Goal: Transaction & Acquisition: Book appointment/travel/reservation

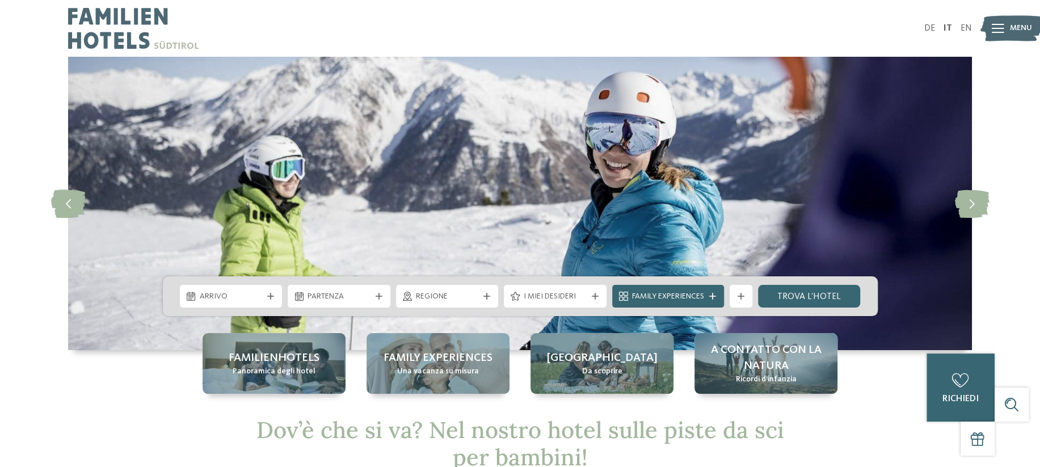
click at [228, 298] on span "Arrivo" at bounding box center [231, 296] width 63 height 11
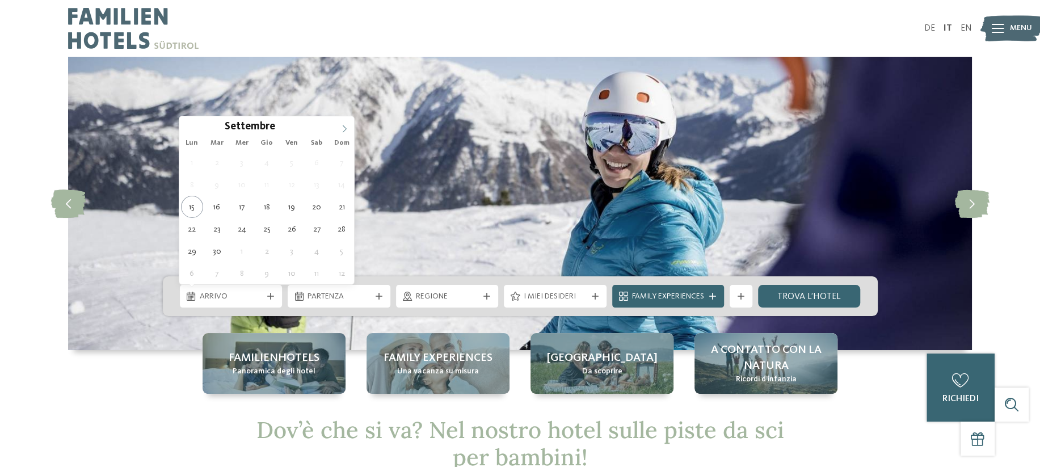
click at [344, 127] on icon at bounding box center [345, 129] width 8 height 8
click at [344, 127] on icon at bounding box center [345, 128] width 4 height 7
type div "[DATE]"
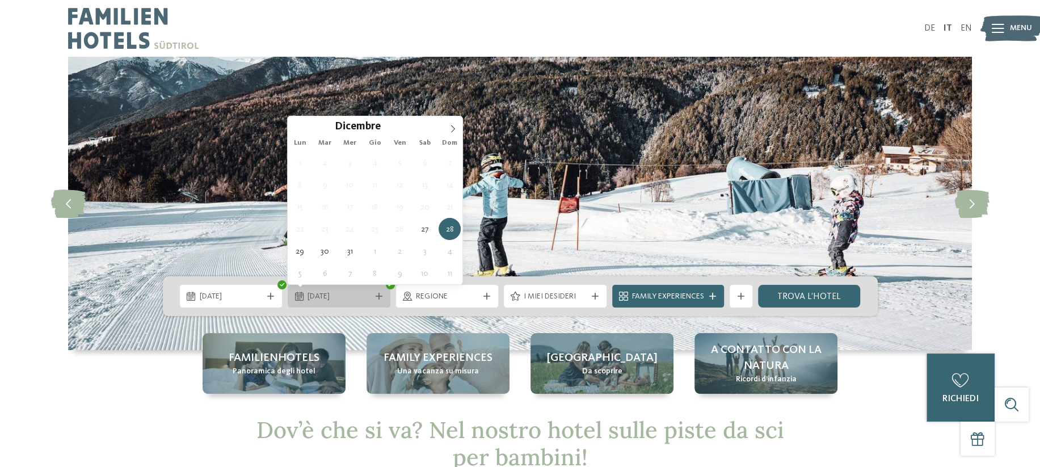
click at [351, 293] on span "28.12.2025" at bounding box center [339, 296] width 63 height 11
type input "****"
click at [449, 125] on icon at bounding box center [453, 129] width 8 height 8
type div "[DATE]"
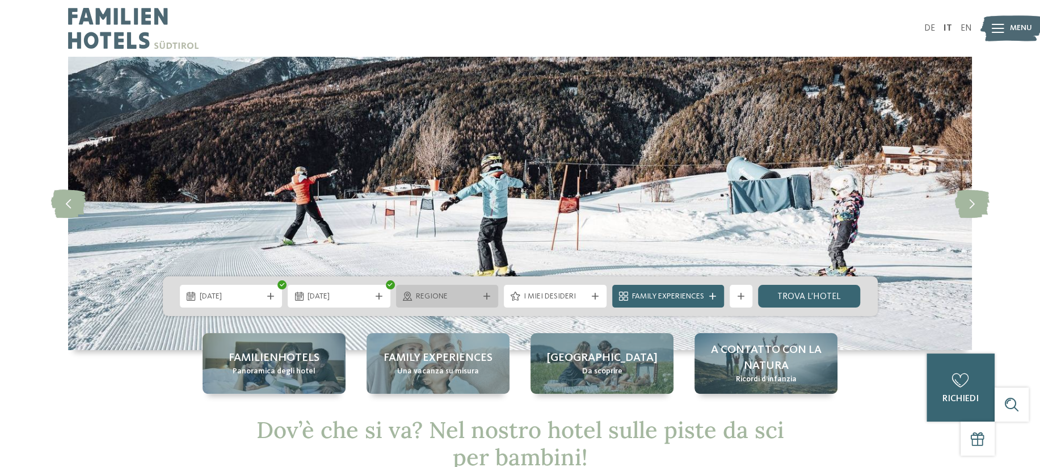
click at [480, 296] on div "Regione" at bounding box center [447, 296] width 69 height 12
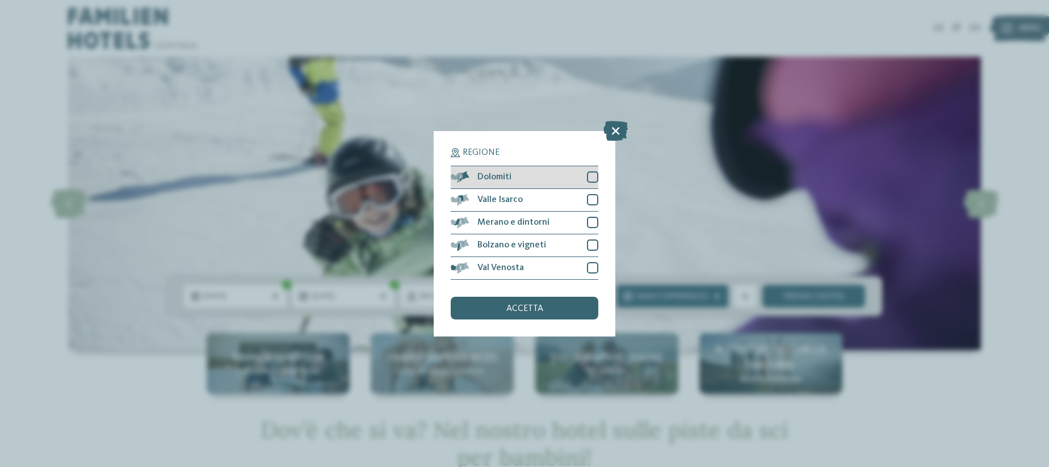
click at [597, 170] on div "Dolomiti" at bounding box center [525, 177] width 148 height 23
click at [595, 170] on div "Dolomiti" at bounding box center [525, 177] width 148 height 23
click at [593, 175] on div at bounding box center [592, 176] width 11 height 11
click at [590, 194] on div "Valle Isarco" at bounding box center [525, 200] width 148 height 23
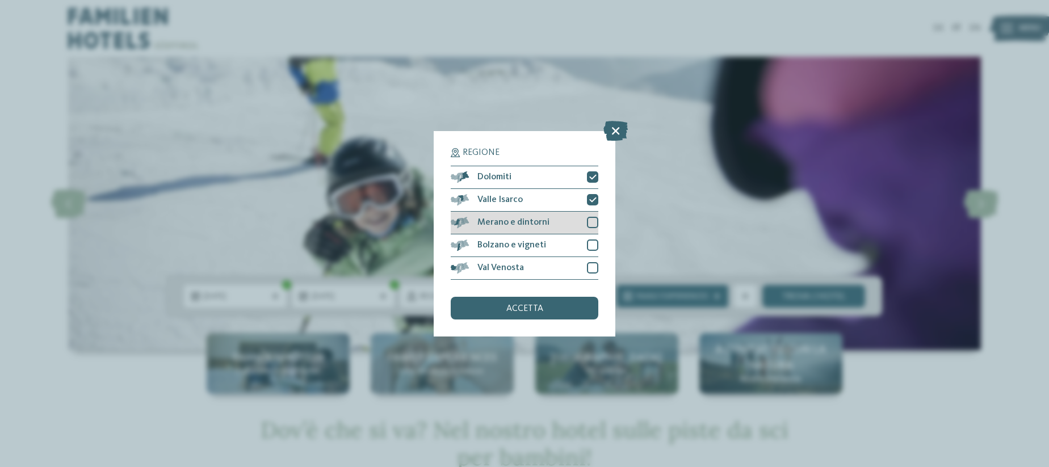
click at [589, 216] on div "Merano e dintorni" at bounding box center [525, 223] width 148 height 23
click at [586, 232] on div "Merano e dintorni" at bounding box center [525, 223] width 148 height 23
click at [588, 240] on div at bounding box center [592, 245] width 11 height 11
click at [590, 223] on div at bounding box center [592, 222] width 11 height 11
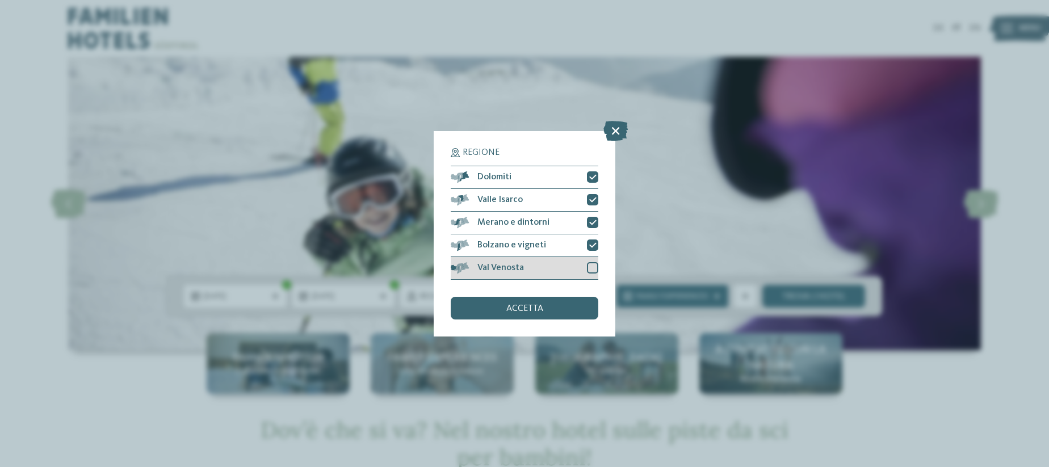
click at [595, 271] on div at bounding box center [592, 267] width 11 height 11
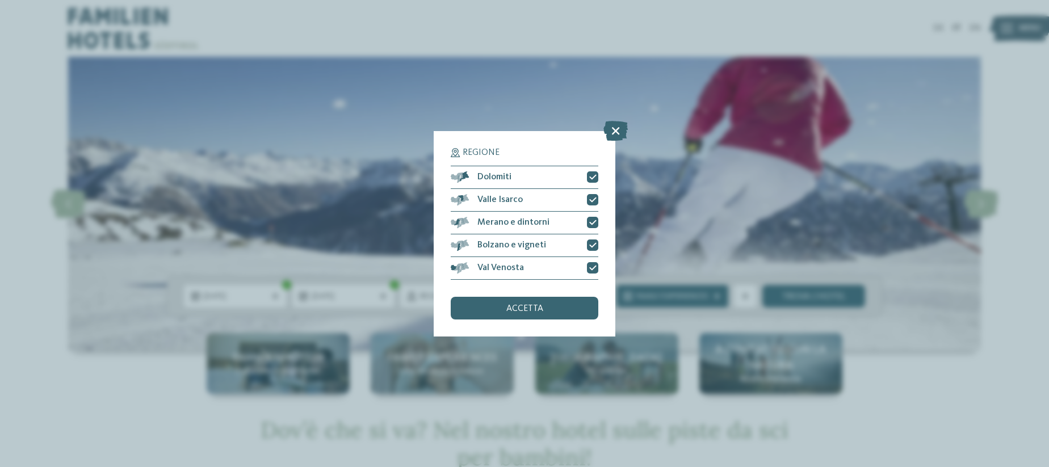
click at [570, 309] on div "accetta" at bounding box center [525, 308] width 148 height 23
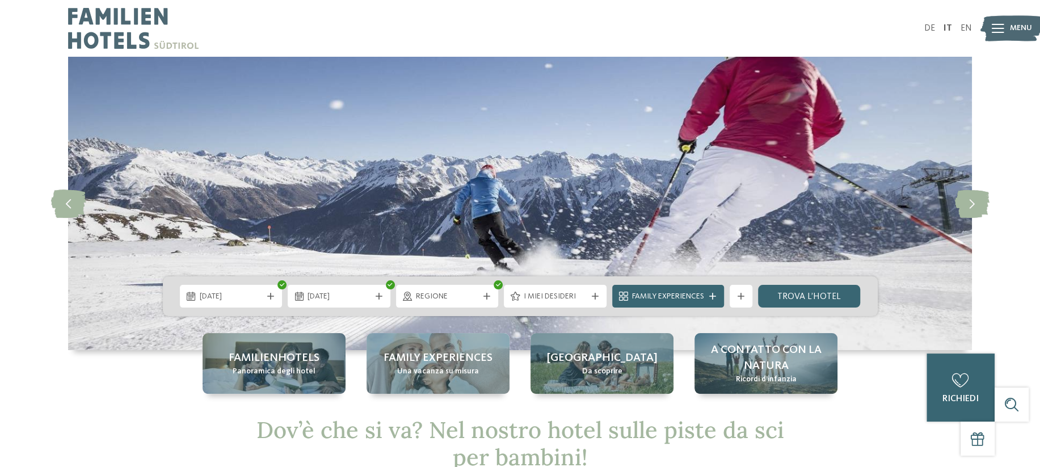
click at [563, 295] on span "I miei desideri" at bounding box center [555, 296] width 63 height 11
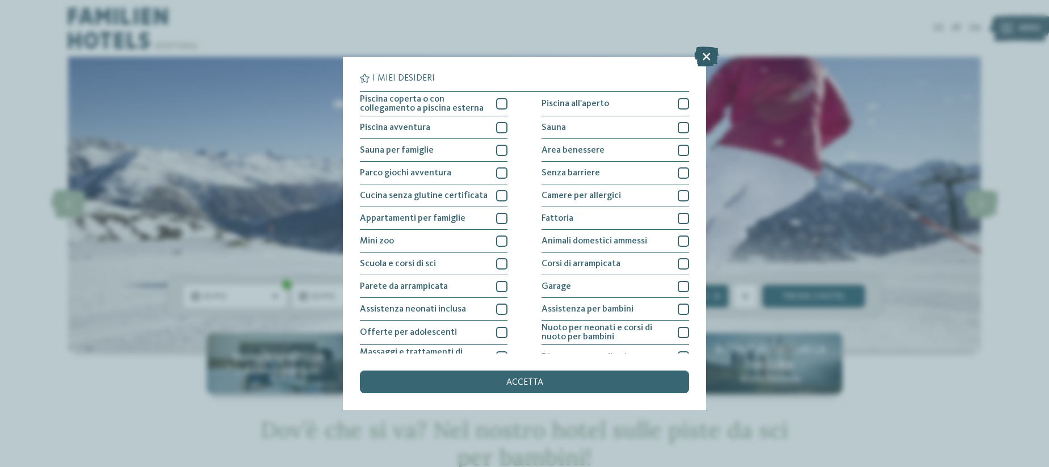
click at [706, 52] on icon at bounding box center [706, 57] width 24 height 20
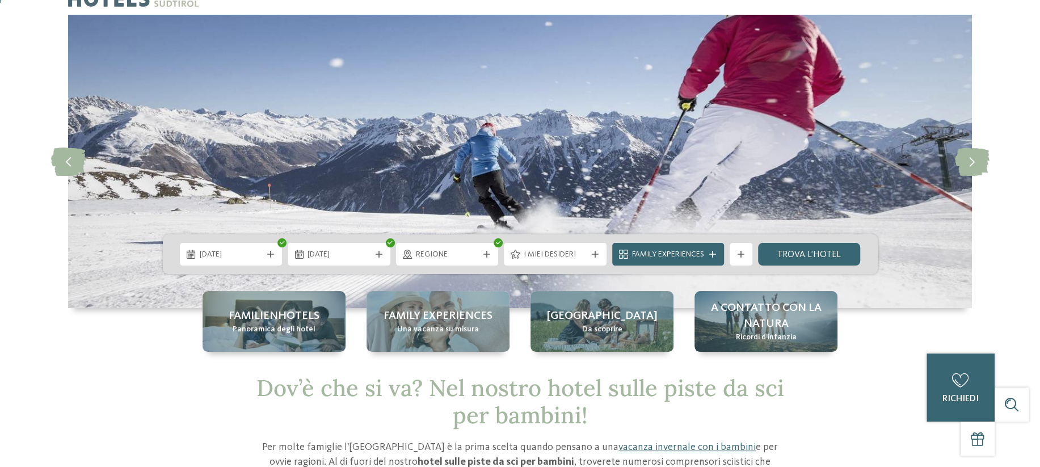
scroll to position [57, 0]
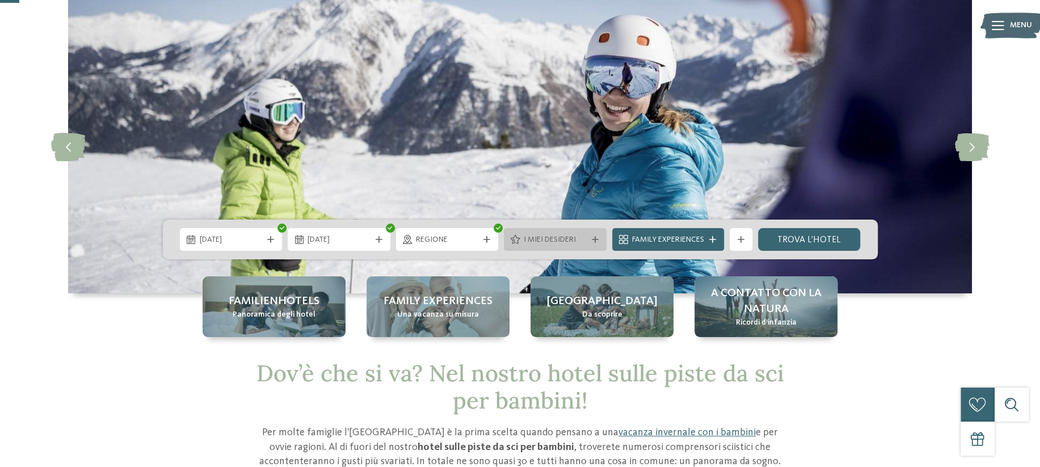
click at [567, 228] on div "27.12.2025 01.01.2026" at bounding box center [520, 240] width 715 height 40
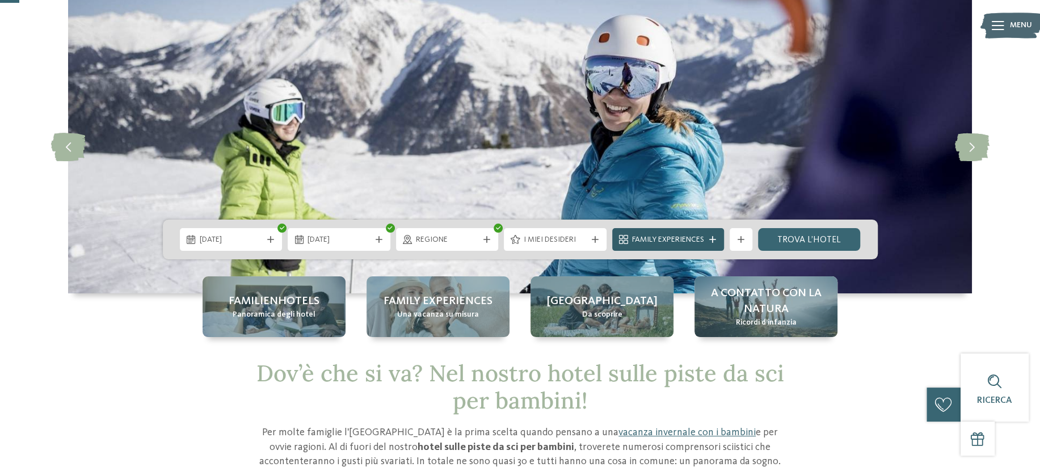
click at [694, 243] on span "Family Experiences" at bounding box center [668, 239] width 72 height 11
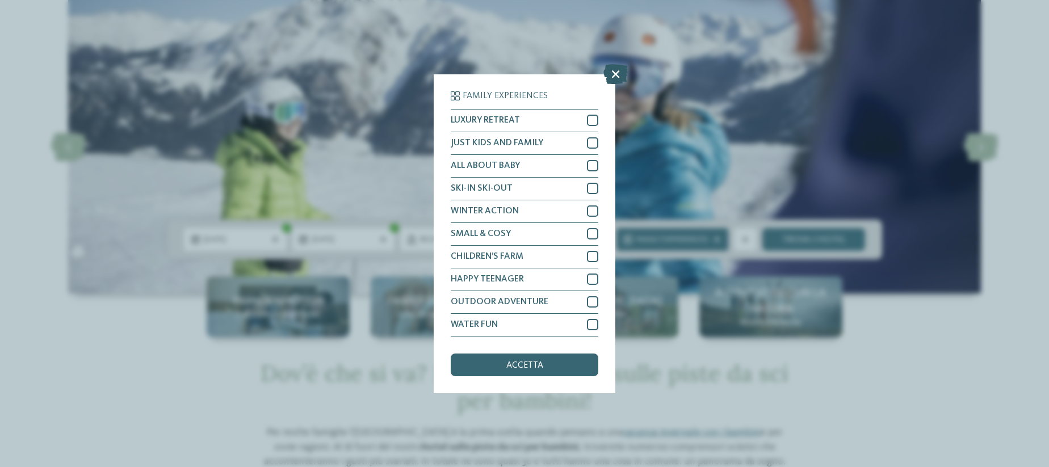
click at [613, 68] on icon at bounding box center [615, 74] width 24 height 20
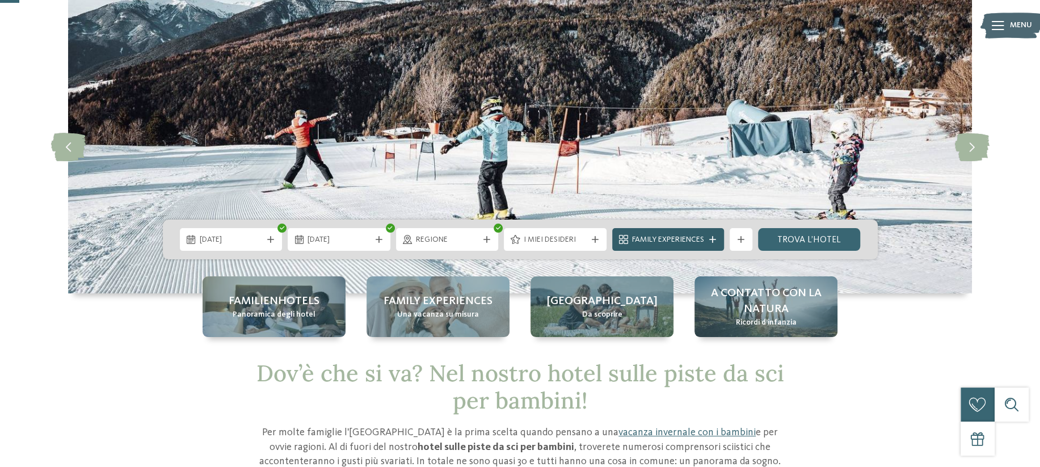
click at [711, 241] on icon at bounding box center [713, 239] width 7 height 7
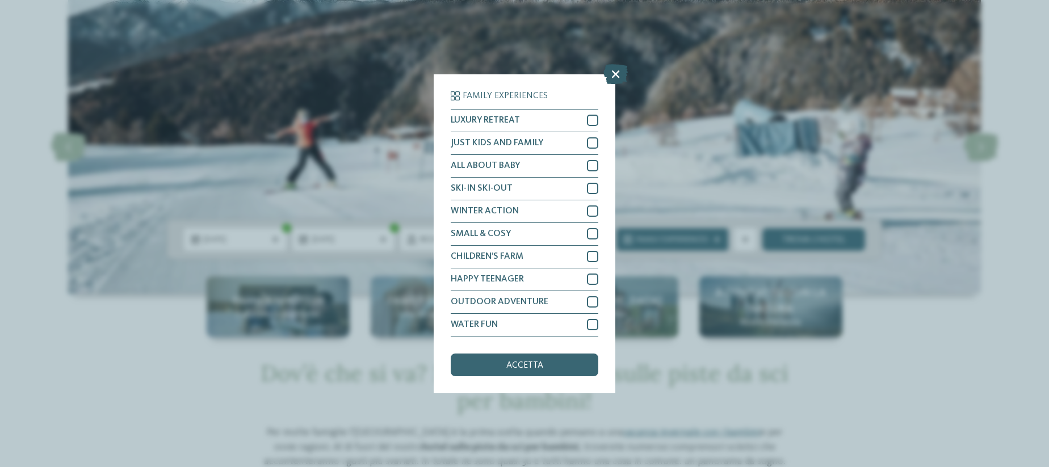
click at [620, 73] on icon at bounding box center [615, 74] width 24 height 20
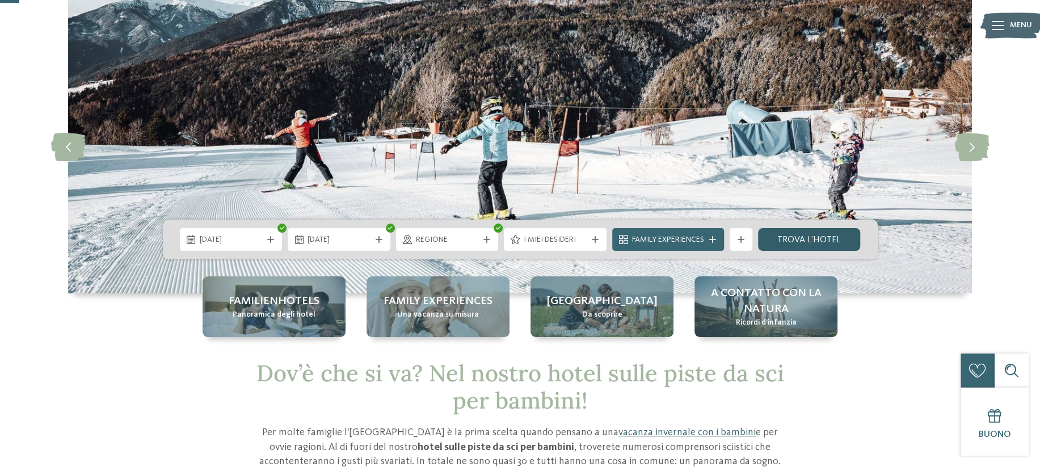
click at [817, 236] on link "trova l’hotel" at bounding box center [809, 239] width 103 height 23
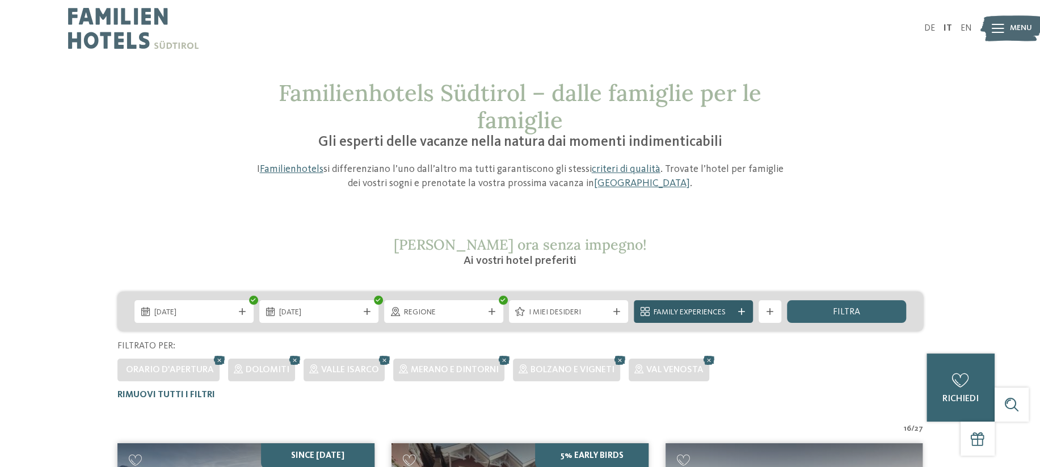
click at [695, 309] on span "Family Experiences" at bounding box center [693, 312] width 79 height 11
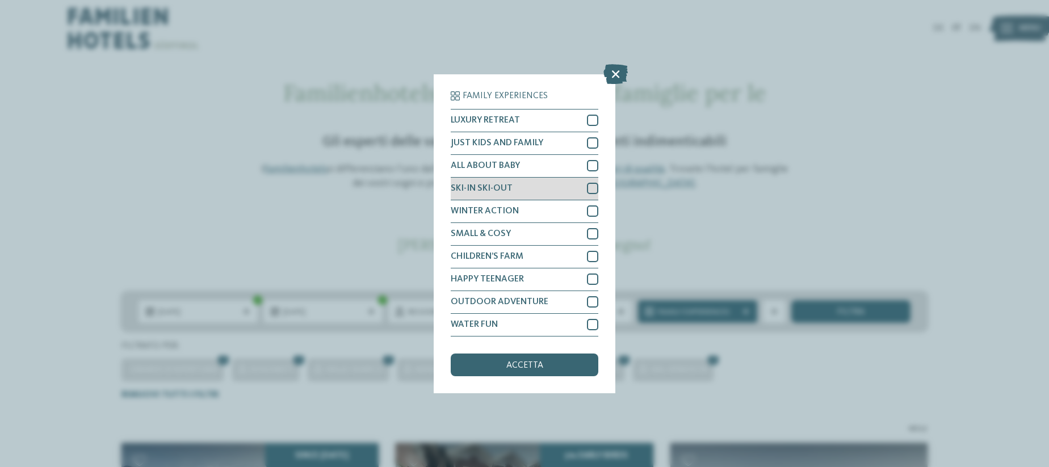
click at [578, 188] on div "SKI-IN SKI-OUT" at bounding box center [525, 189] width 148 height 23
click at [585, 209] on div "WINTER ACTION" at bounding box center [525, 211] width 148 height 23
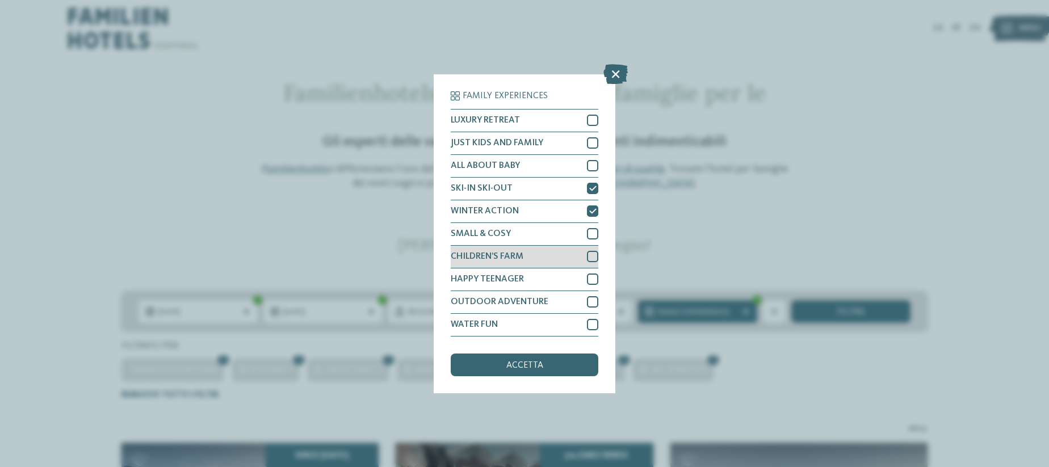
click at [563, 256] on div "CHILDREN’S FARM" at bounding box center [525, 257] width 148 height 23
click at [513, 369] on span "accetta" at bounding box center [524, 365] width 37 height 9
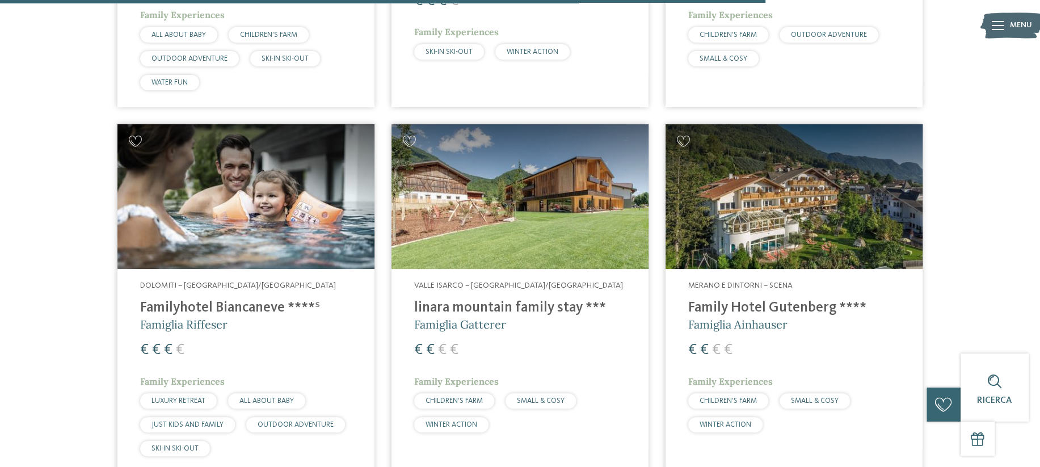
scroll to position [1839, 0]
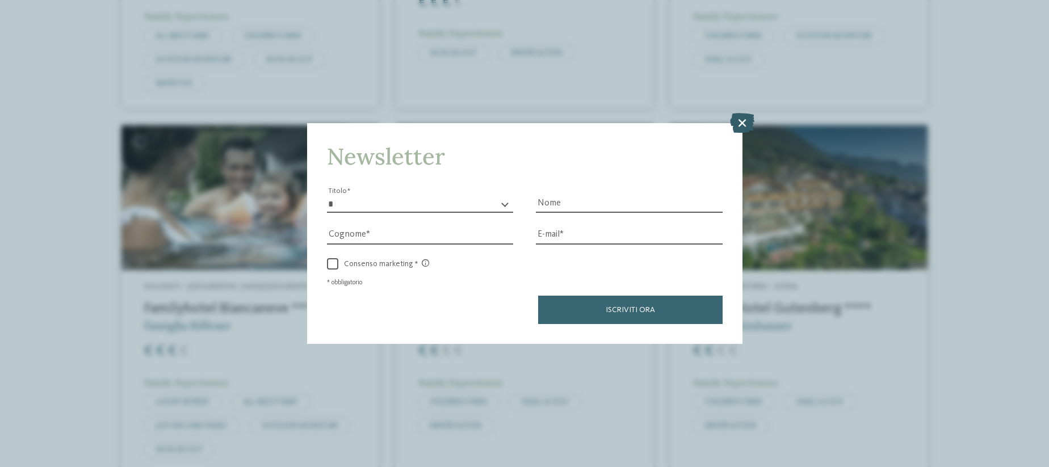
click at [738, 117] on icon at bounding box center [742, 123] width 24 height 20
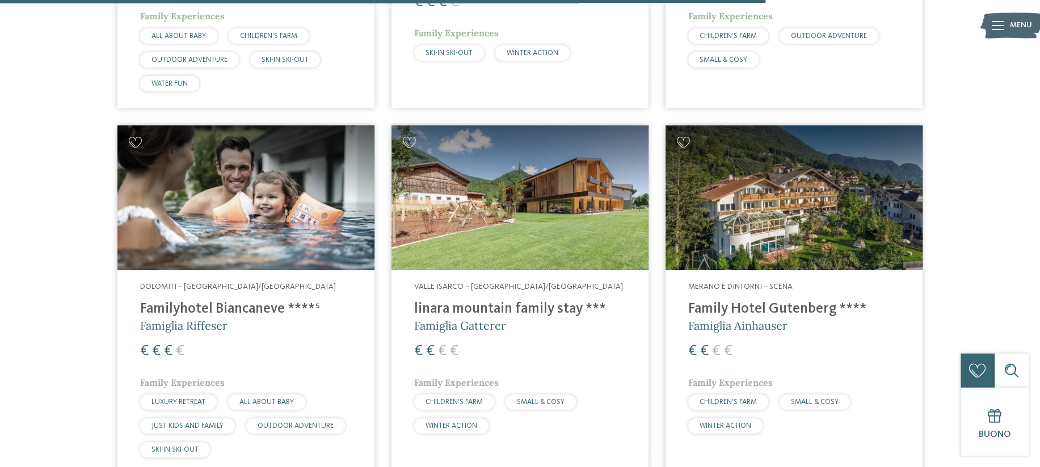
click at [756, 301] on h4 "Family Hotel Gutenberg ****" at bounding box center [795, 309] width 212 height 17
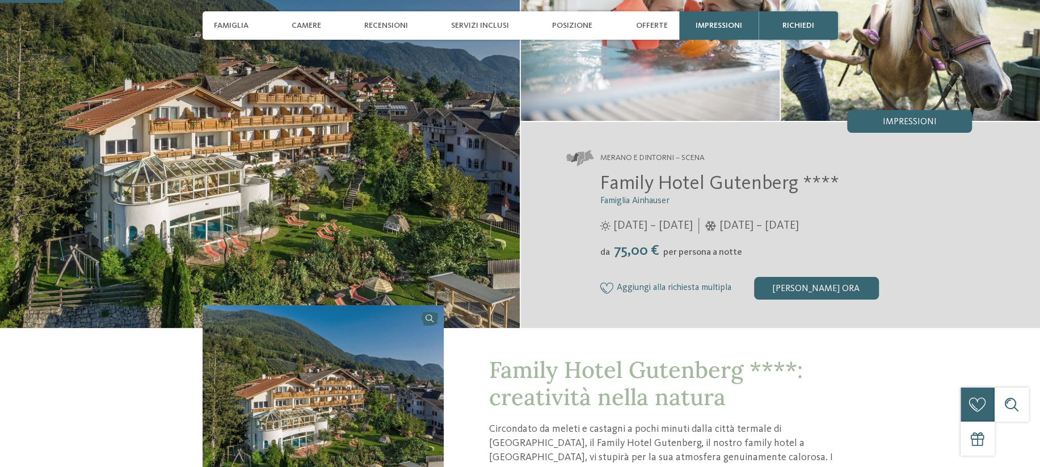
scroll to position [227, 0]
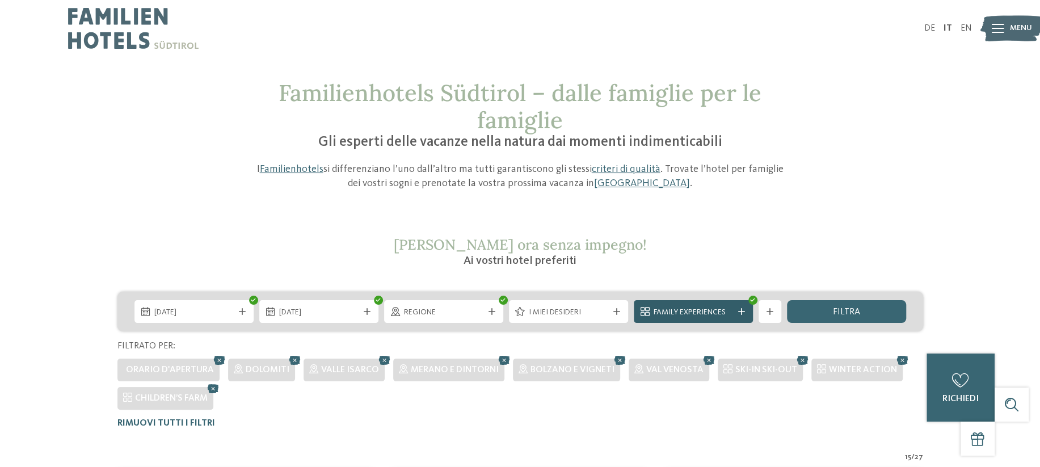
click at [673, 315] on span "Family Experiences" at bounding box center [693, 312] width 79 height 11
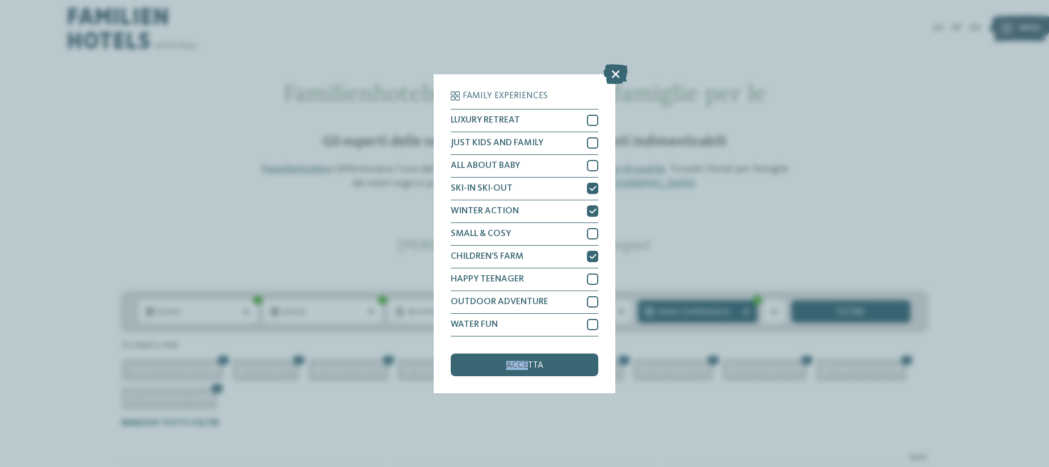
click at [523, 351] on div "Family Experiences LUXURY RETREAT JUST KIDS AND FAMILY ALL ABOUT BABY" at bounding box center [525, 233] width 148 height 285
click at [518, 352] on div "Family Experiences LUXURY RETREAT JUST KIDS AND FAMILY ALL ABOUT BABY" at bounding box center [525, 233] width 148 height 285
click at [520, 362] on span "accetta" at bounding box center [524, 365] width 37 height 9
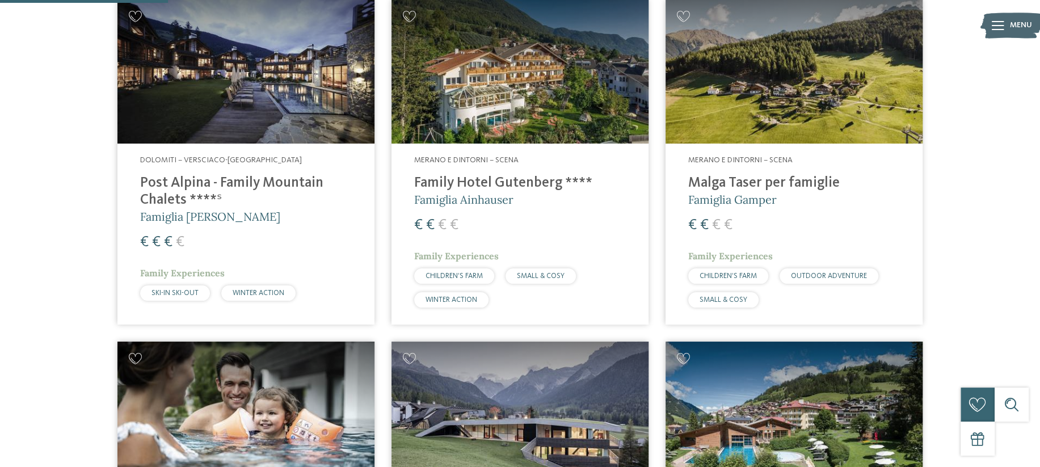
scroll to position [400, 0]
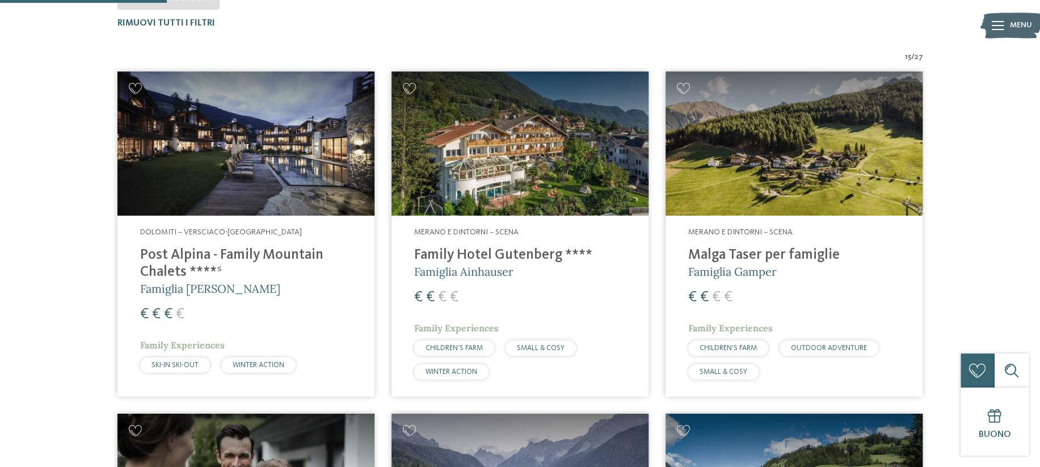
click at [257, 237] on address "Dolomiti – Versciaco-[GEOGRAPHIC_DATA]" at bounding box center [246, 232] width 212 height 11
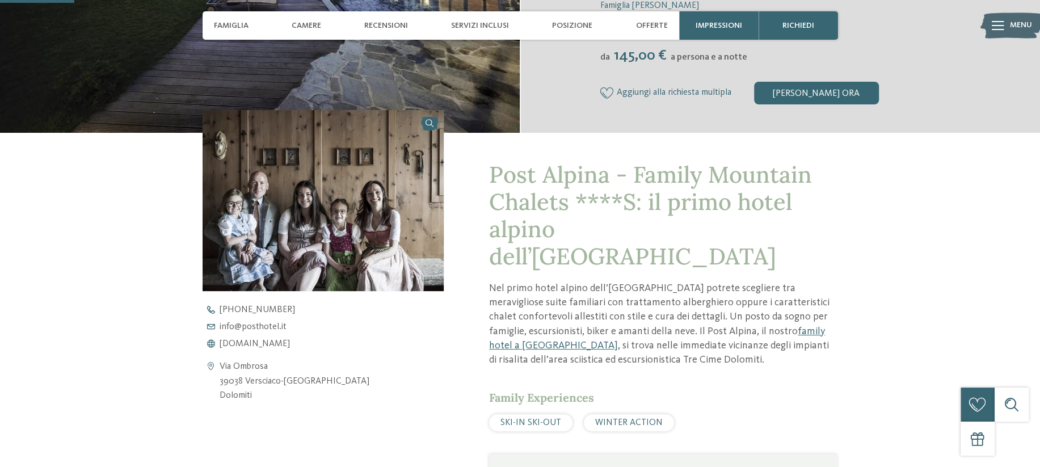
scroll to position [397, 0]
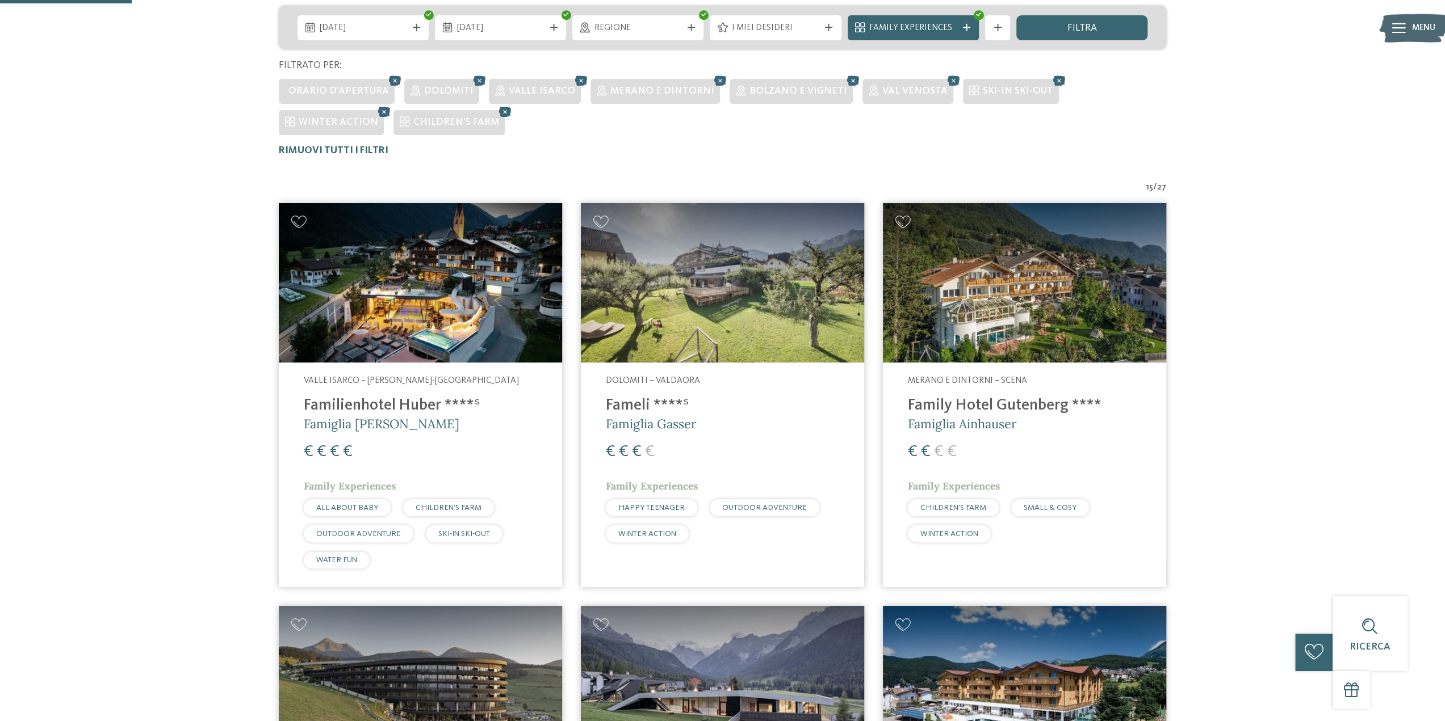
scroll to position [230, 0]
